Goal: Task Accomplishment & Management: Use online tool/utility

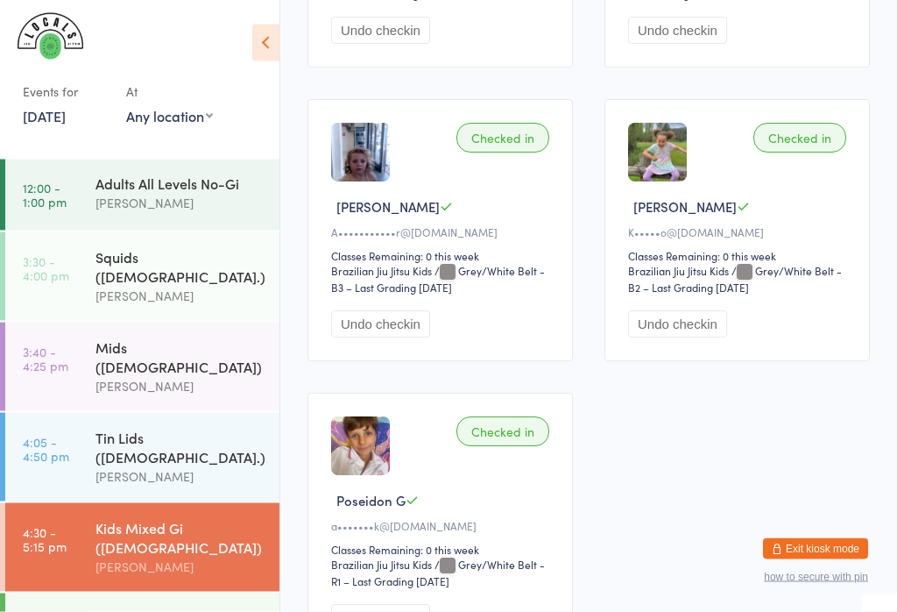
scroll to position [1264, 0]
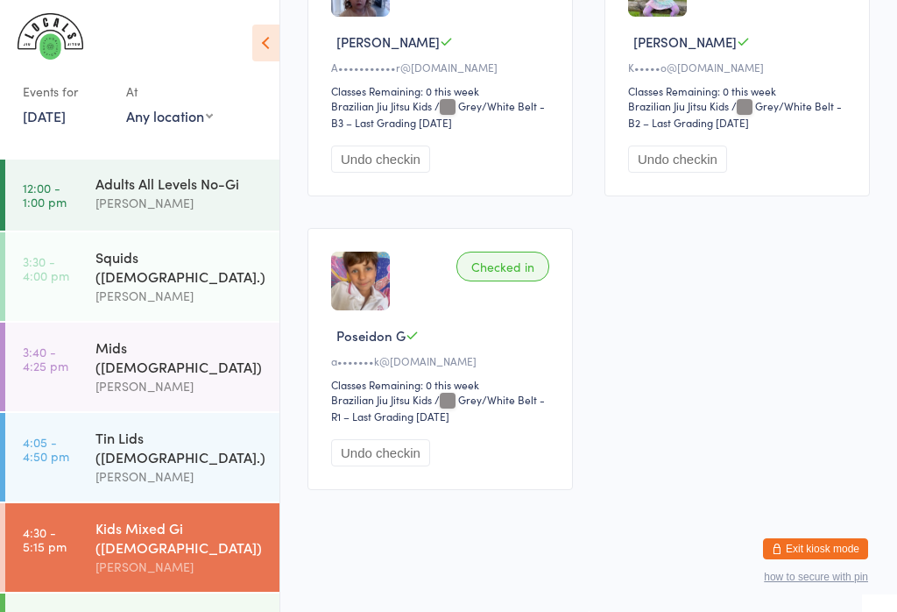
click at [126, 337] on div "Mids ([DEMOGRAPHIC_DATA])" at bounding box center [180, 356] width 169 height 39
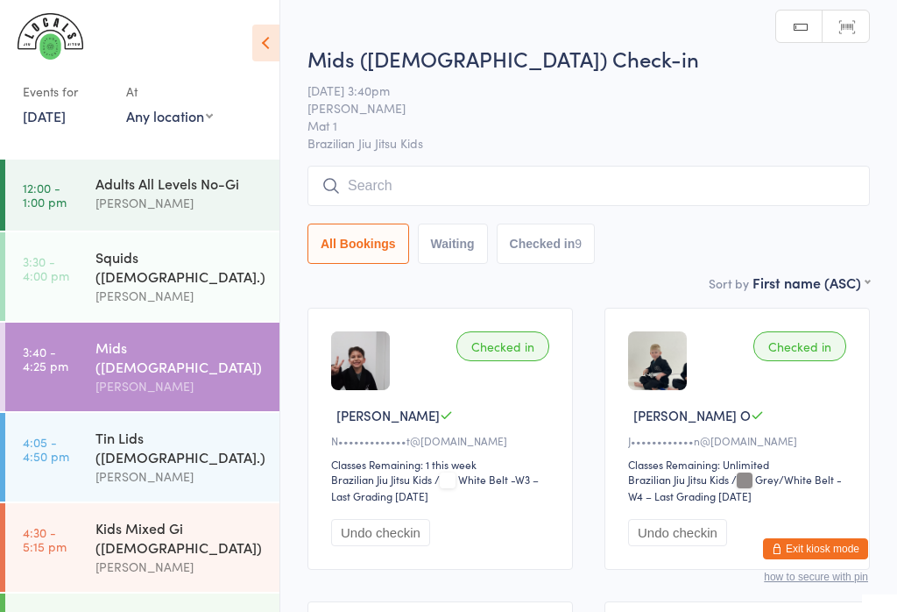
click at [110, 518] on div "Kids Mixed Gi ([DEMOGRAPHIC_DATA])" at bounding box center [180, 537] width 169 height 39
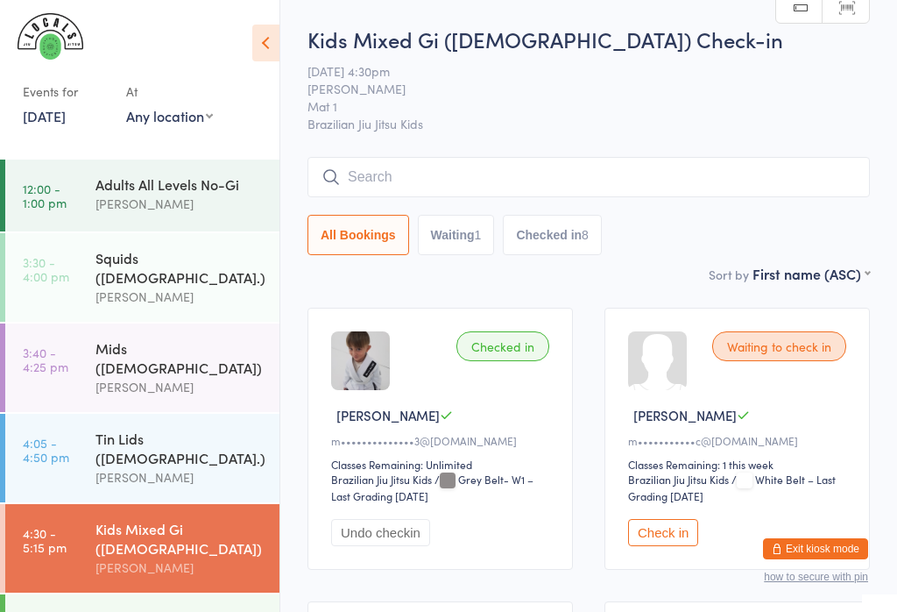
click at [74, 183] on link "12:00 - 1:00 pm Adults All Levels No-Gi [PERSON_NAME]" at bounding box center [142, 196] width 274 height 72
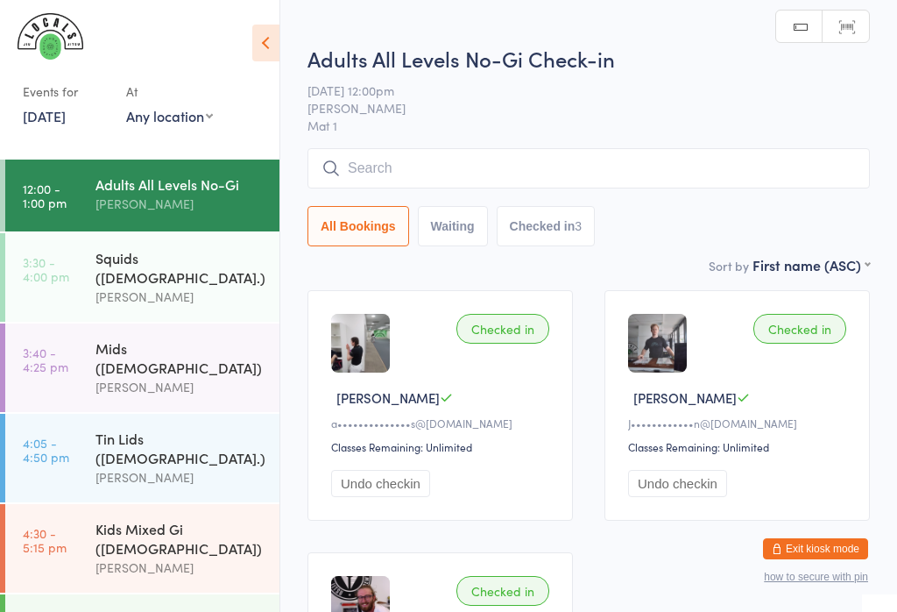
click at [84, 505] on link "4:30 - 5:15 pm Kids Mixed Gi ([DEMOGRAPHIC_DATA]) [PERSON_NAME]" at bounding box center [142, 548] width 274 height 89
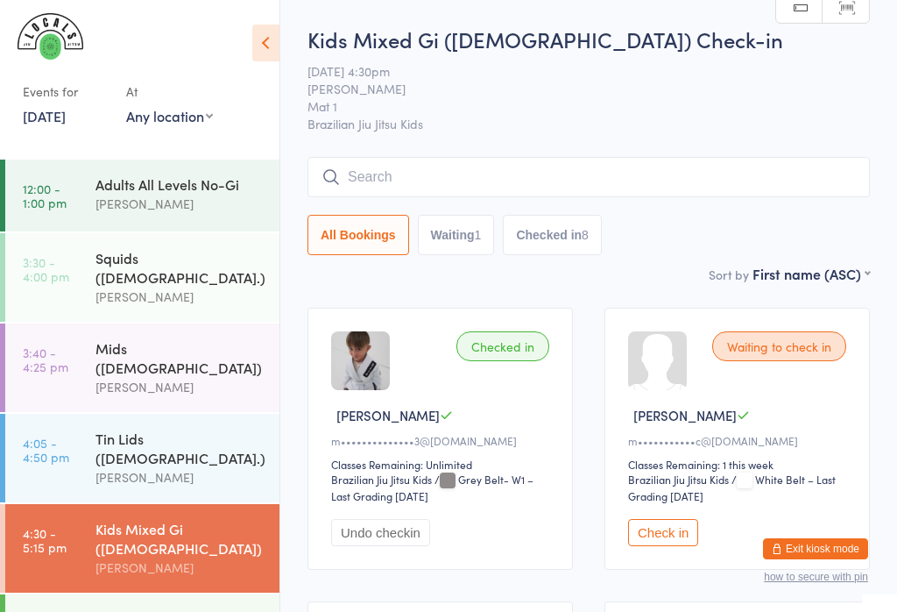
click at [606, 182] on input "search" at bounding box center [589, 177] width 563 height 40
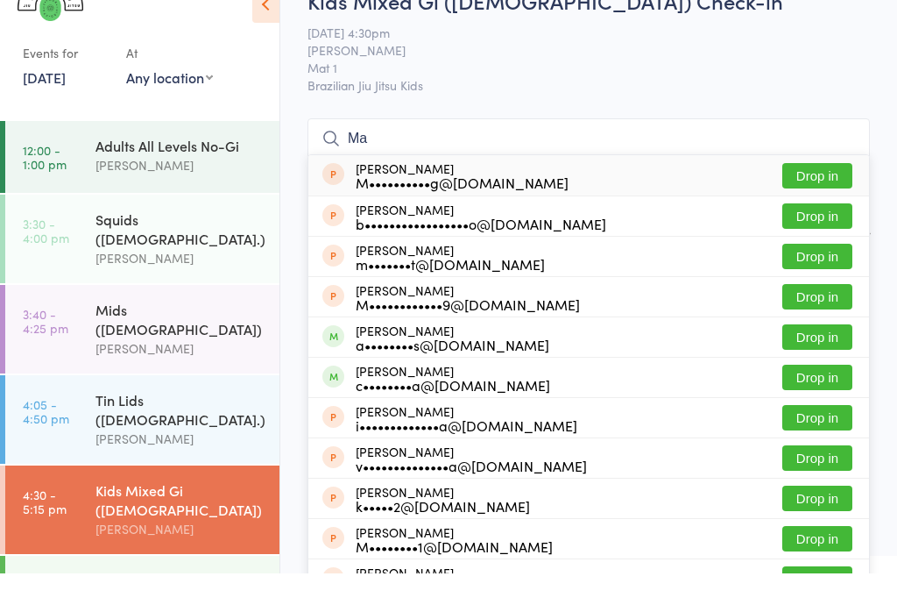
type input "M"
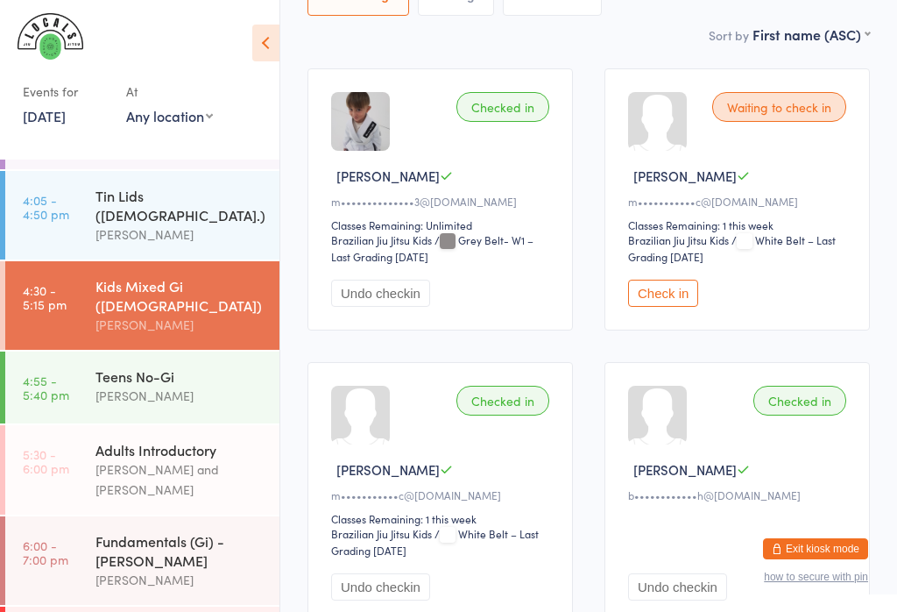
scroll to position [245, 0]
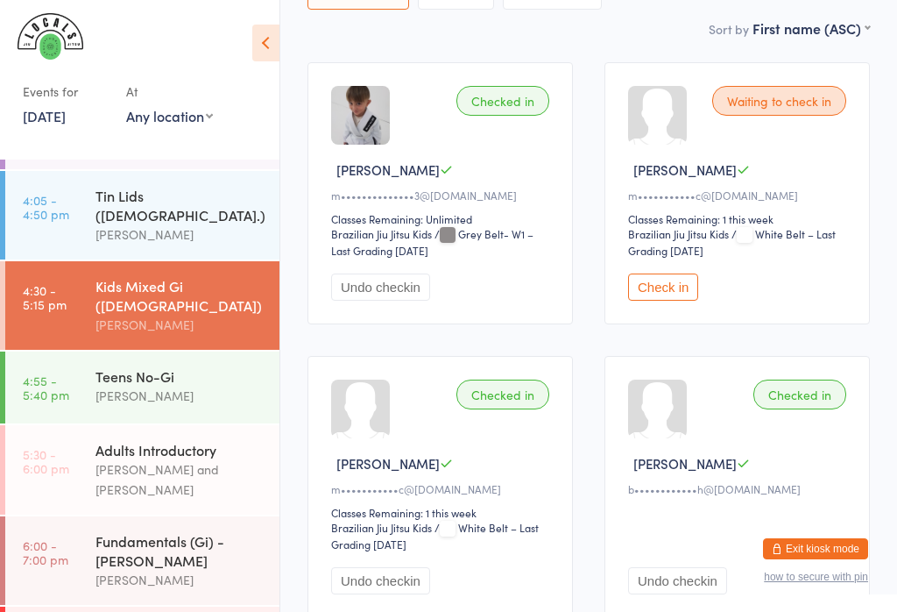
click at [99, 531] on div "Fundamentals (Gi) - [PERSON_NAME]" at bounding box center [180, 550] width 169 height 39
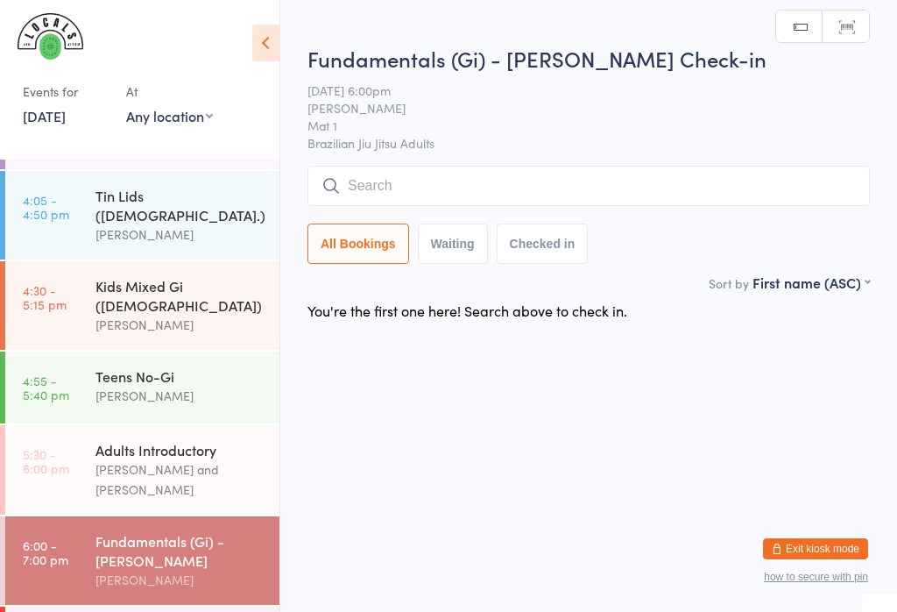
click at [379, 189] on input "search" at bounding box center [589, 186] width 563 height 40
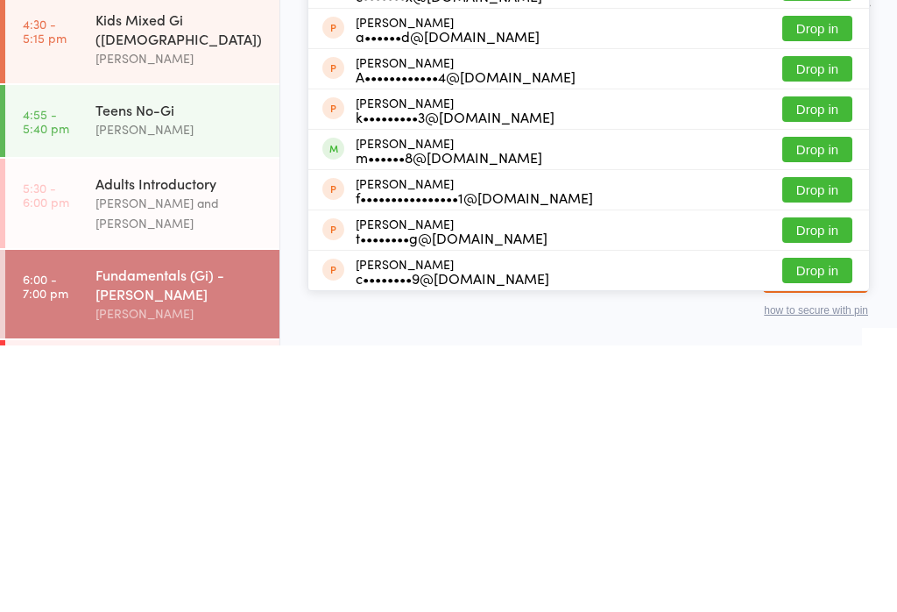
type input "[PERSON_NAME]"
click at [800, 403] on button "Drop in" at bounding box center [818, 415] width 70 height 25
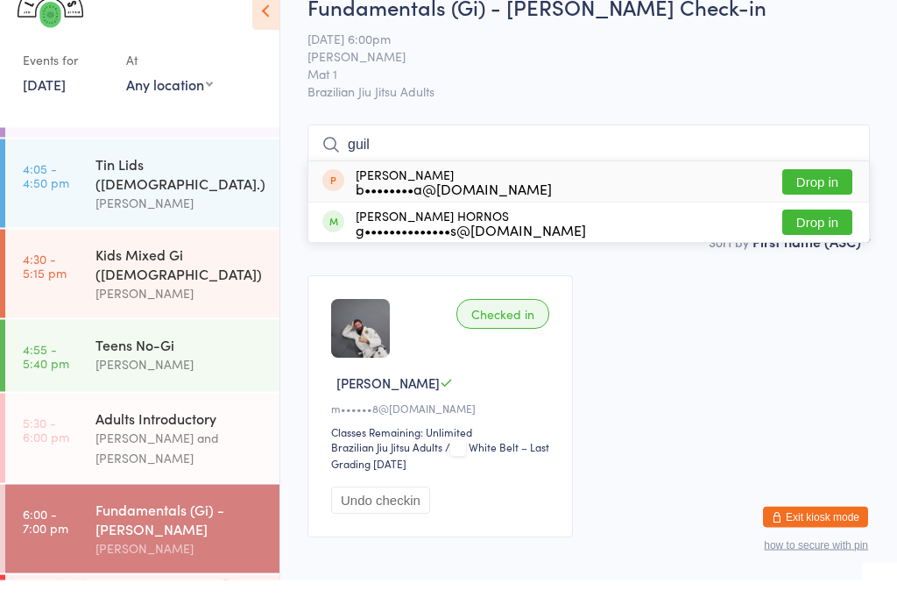
type input "guil"
click at [849, 242] on button "Drop in" at bounding box center [818, 254] width 70 height 25
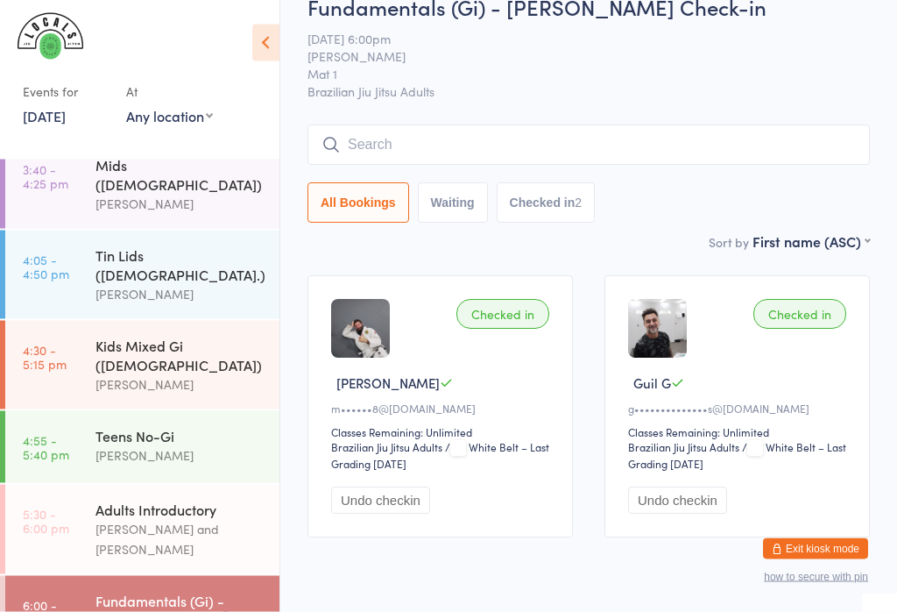
scroll to position [243, 0]
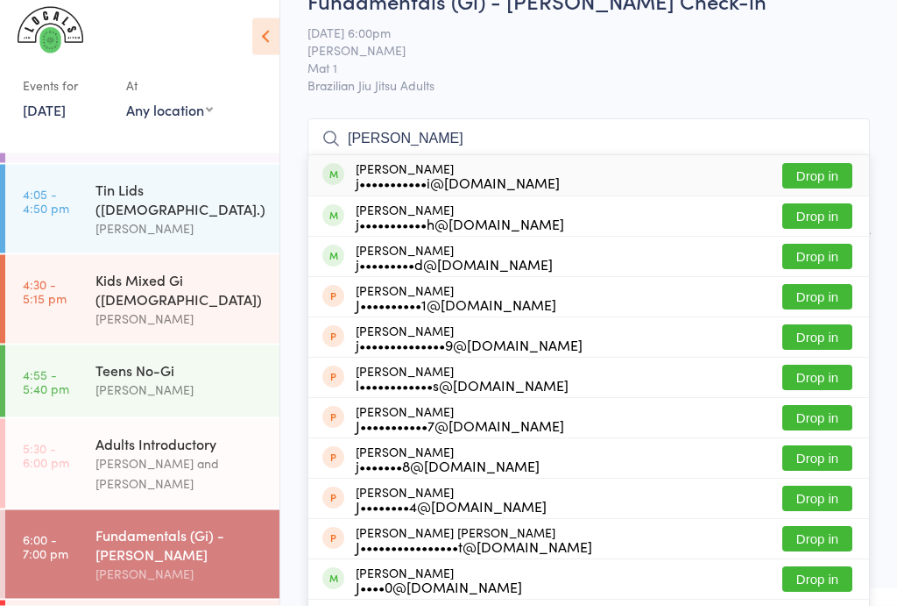
type input "[PERSON_NAME]"
click at [834, 174] on button "Drop in" at bounding box center [818, 182] width 70 height 25
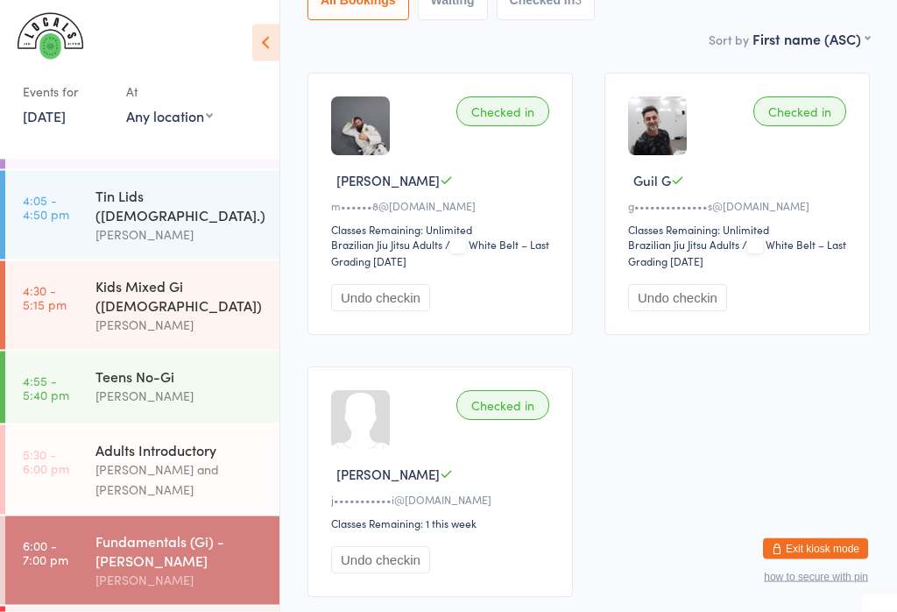
scroll to position [331, 0]
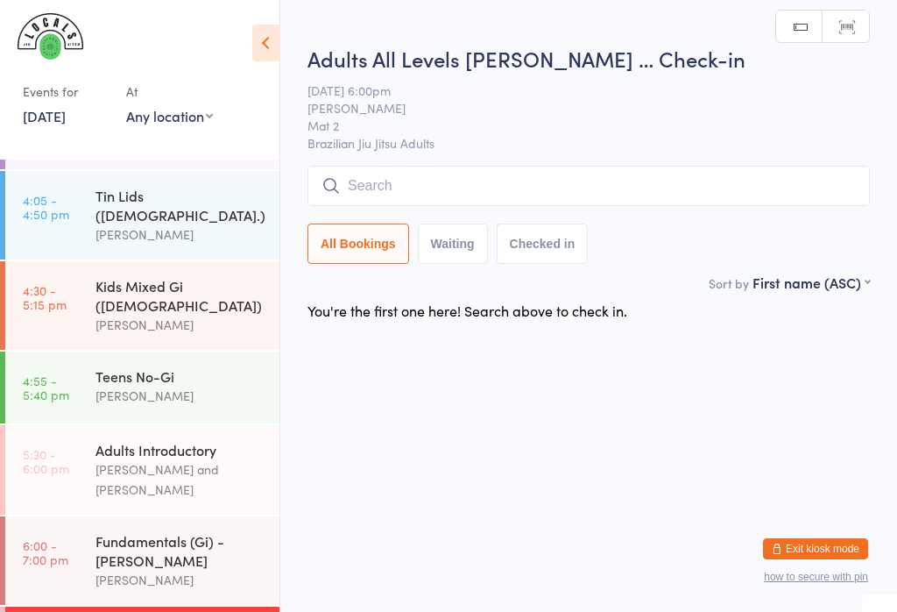
click at [391, 175] on input "search" at bounding box center [589, 186] width 563 height 40
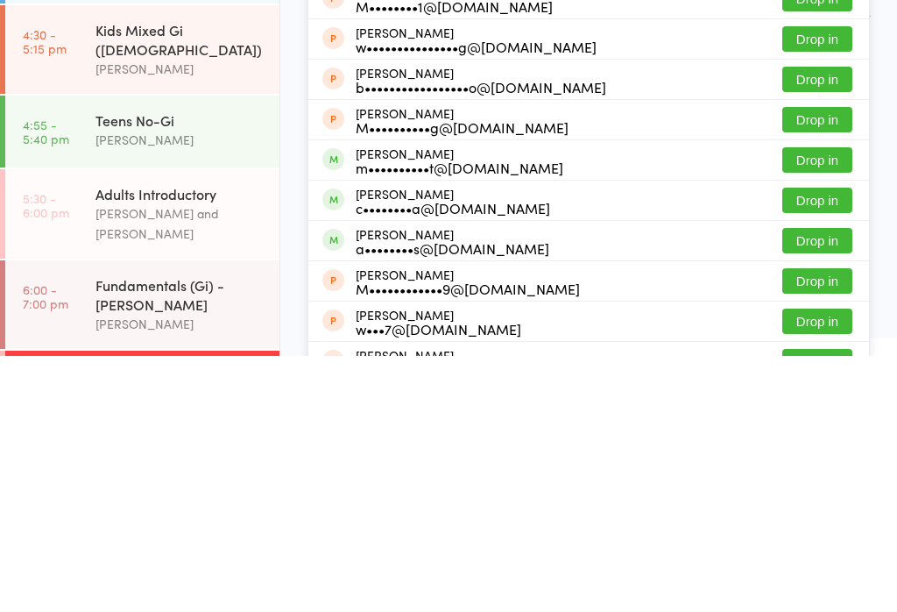
type input "Matth"
click at [810, 403] on button "Drop in" at bounding box center [818, 415] width 70 height 25
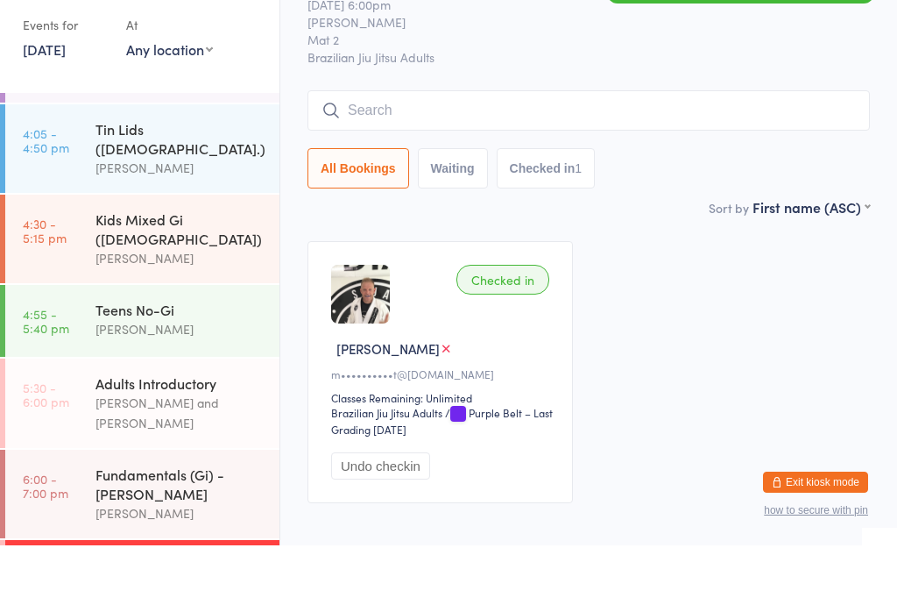
scroll to position [91, 0]
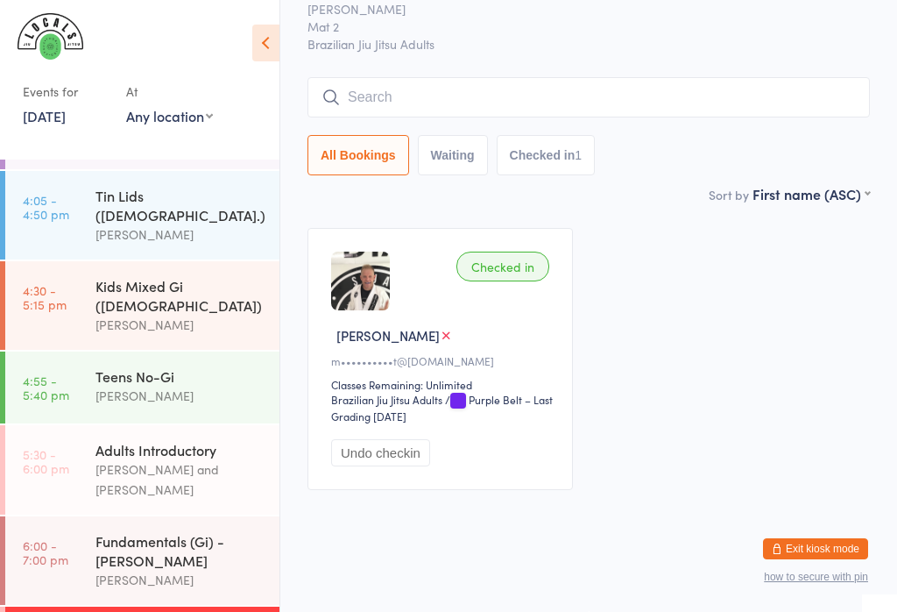
click at [442, 100] on input "search" at bounding box center [589, 97] width 563 height 40
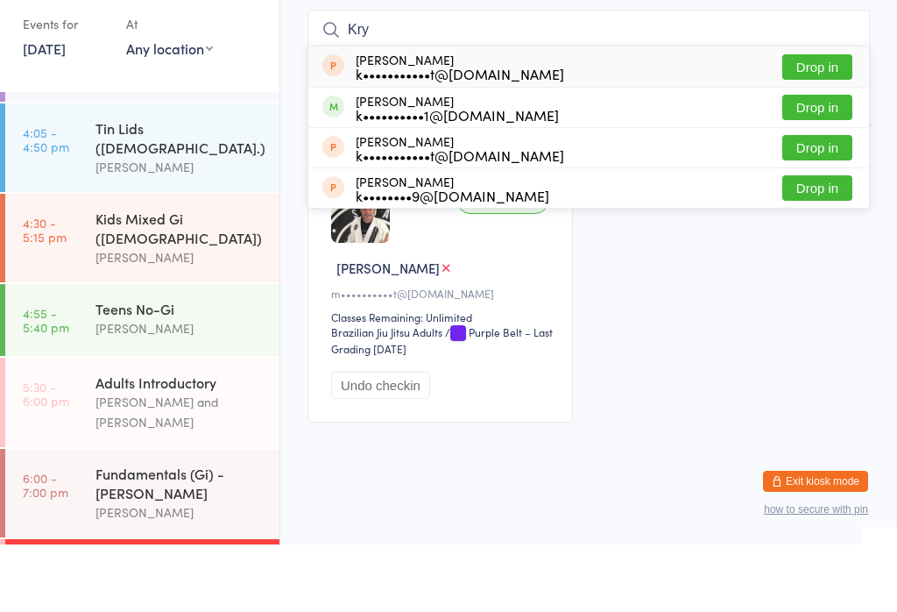
type input "Kry"
click at [826, 162] on button "Drop in" at bounding box center [818, 174] width 70 height 25
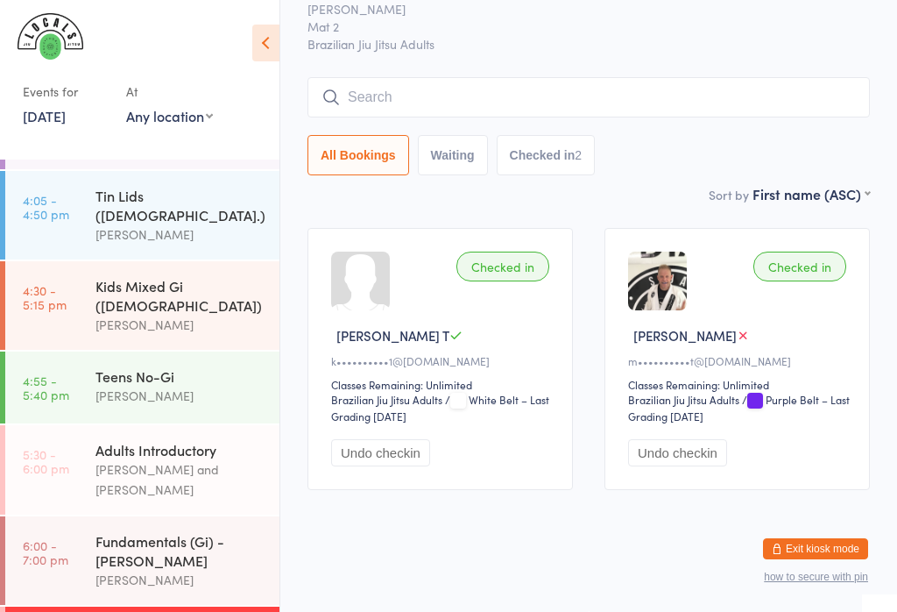
click at [429, 91] on input "search" at bounding box center [589, 97] width 563 height 40
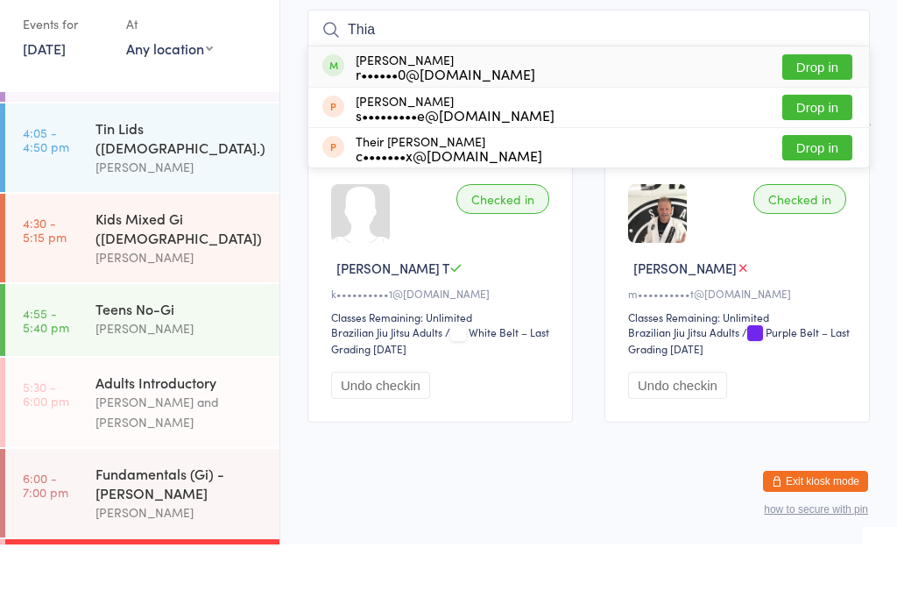
type input "Thia"
click at [831, 122] on button "Drop in" at bounding box center [818, 134] width 70 height 25
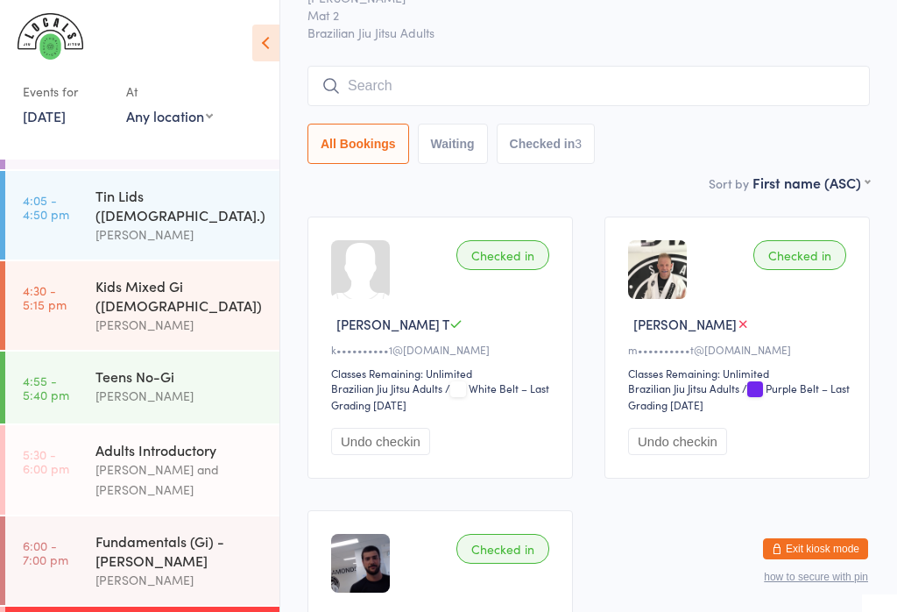
click at [575, 67] on input "search" at bounding box center [589, 86] width 563 height 40
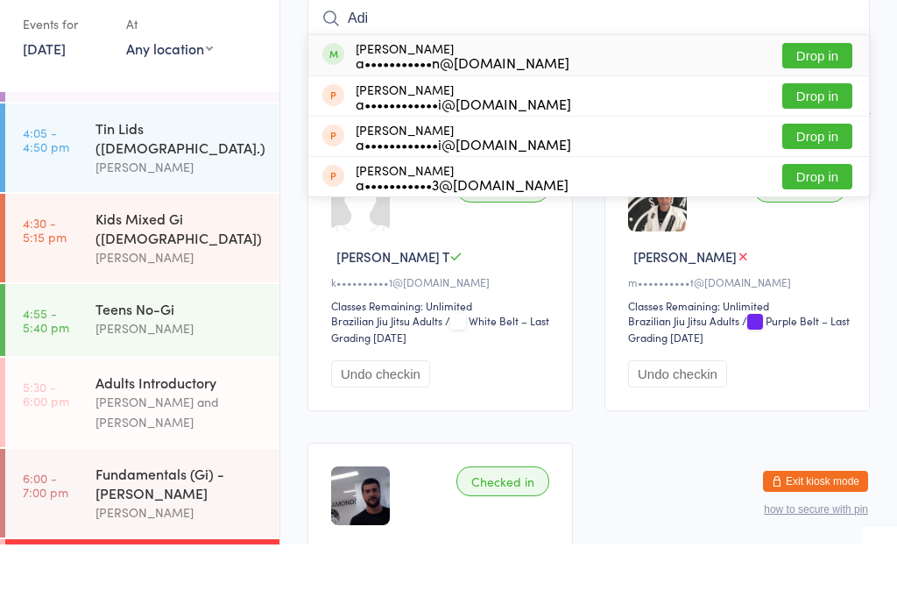
type input "Adi"
click at [817, 110] on button "Drop in" at bounding box center [818, 122] width 70 height 25
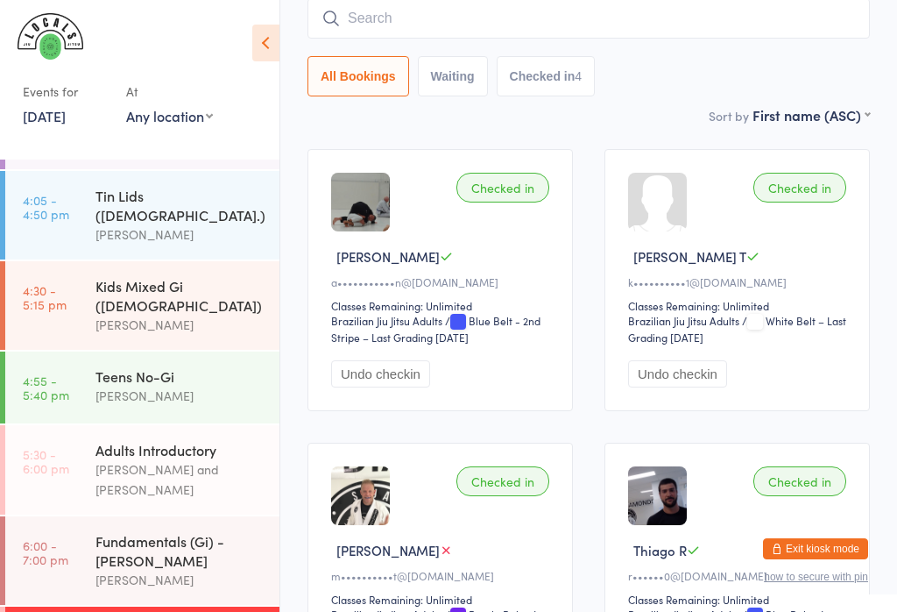
click at [151, 386] on div "[PERSON_NAME]" at bounding box center [180, 396] width 169 height 20
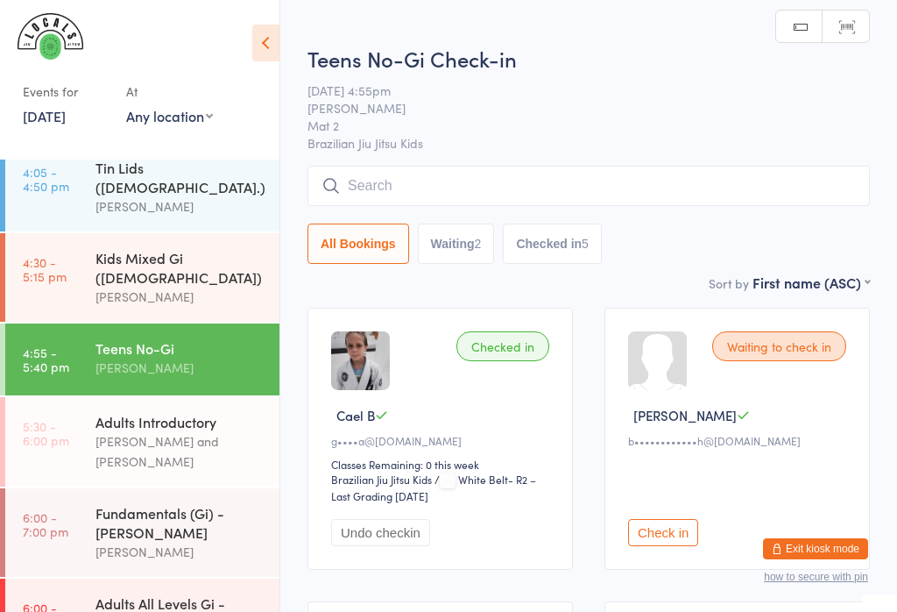
scroll to position [270, 0]
click at [154, 594] on div "Adults All Levels Gi - [PERSON_NAME]" at bounding box center [180, 613] width 169 height 39
